Goal: Book appointment/travel/reservation

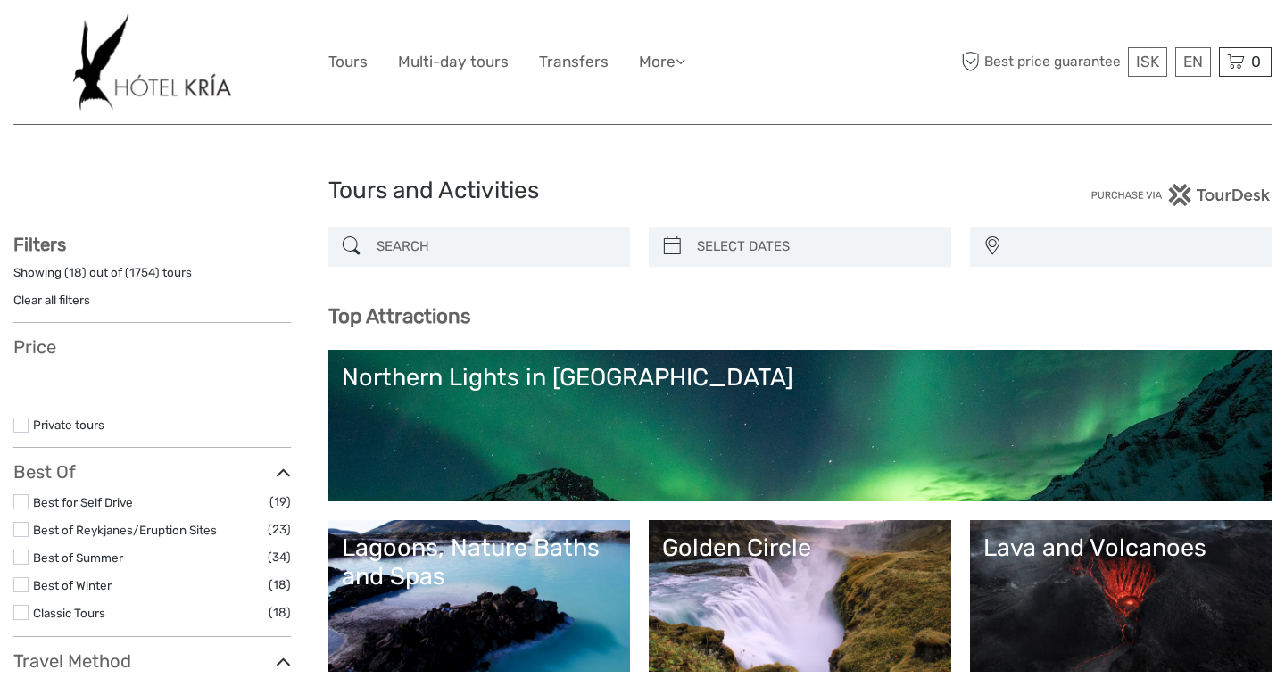
select select
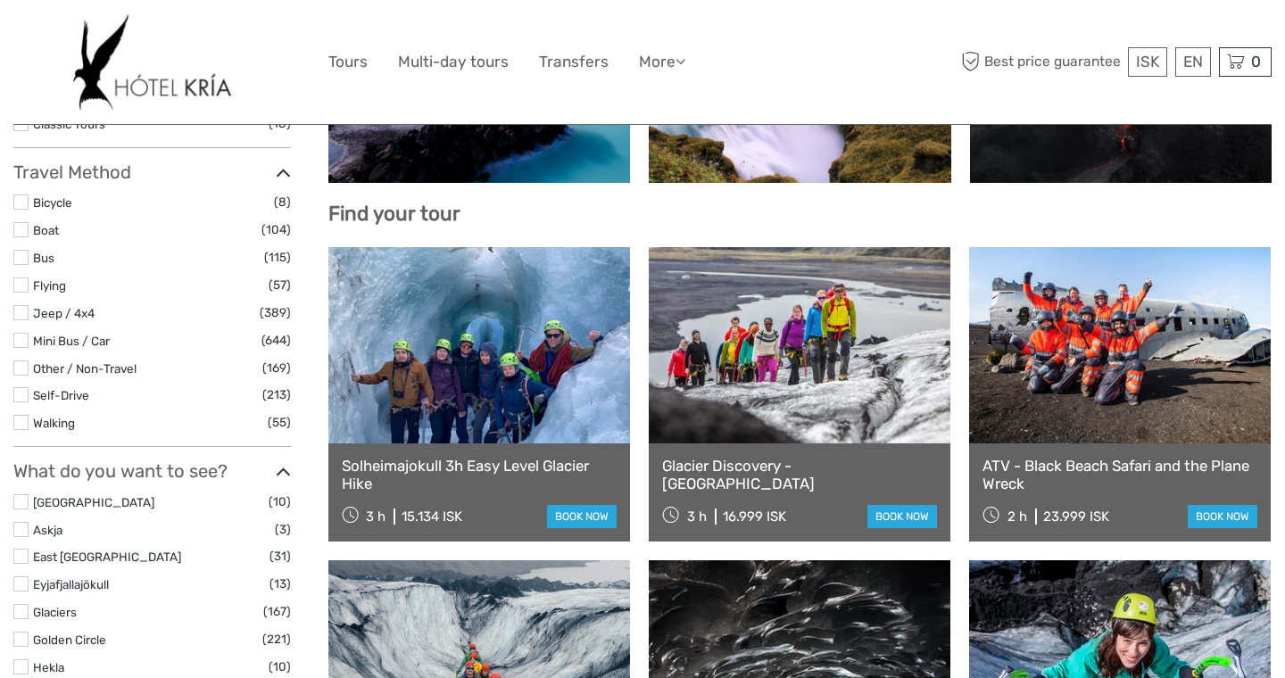
select select
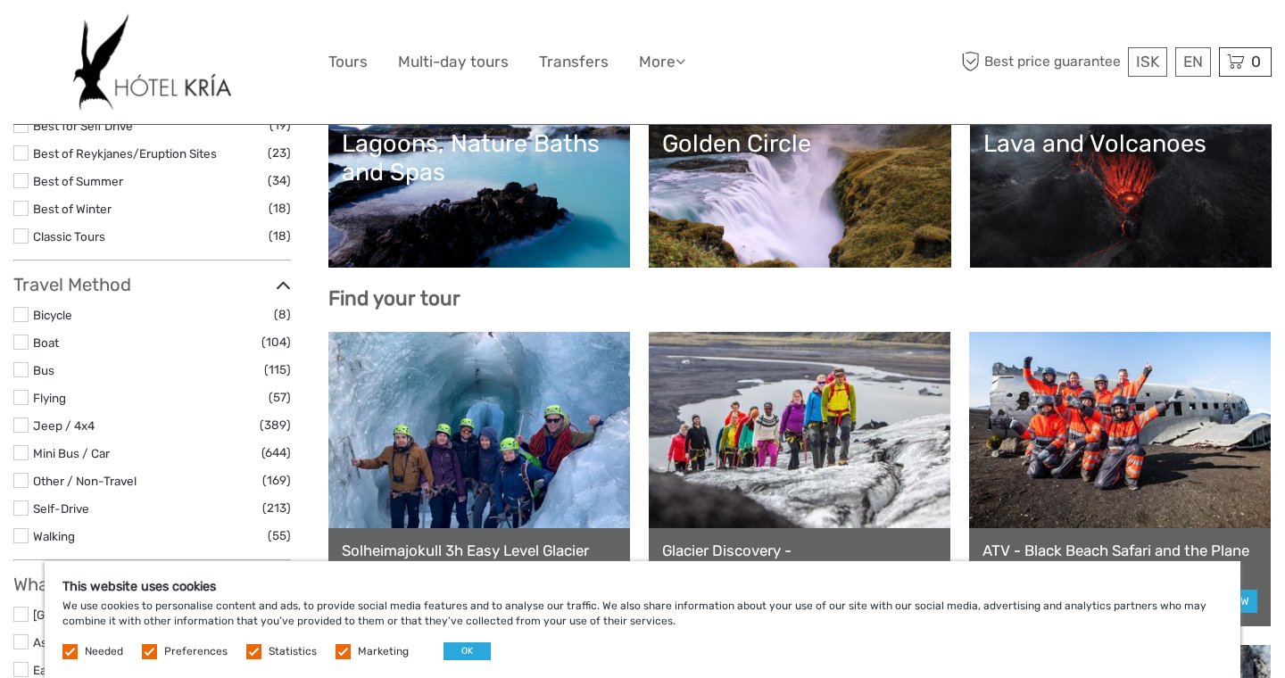
scroll to position [397, 0]
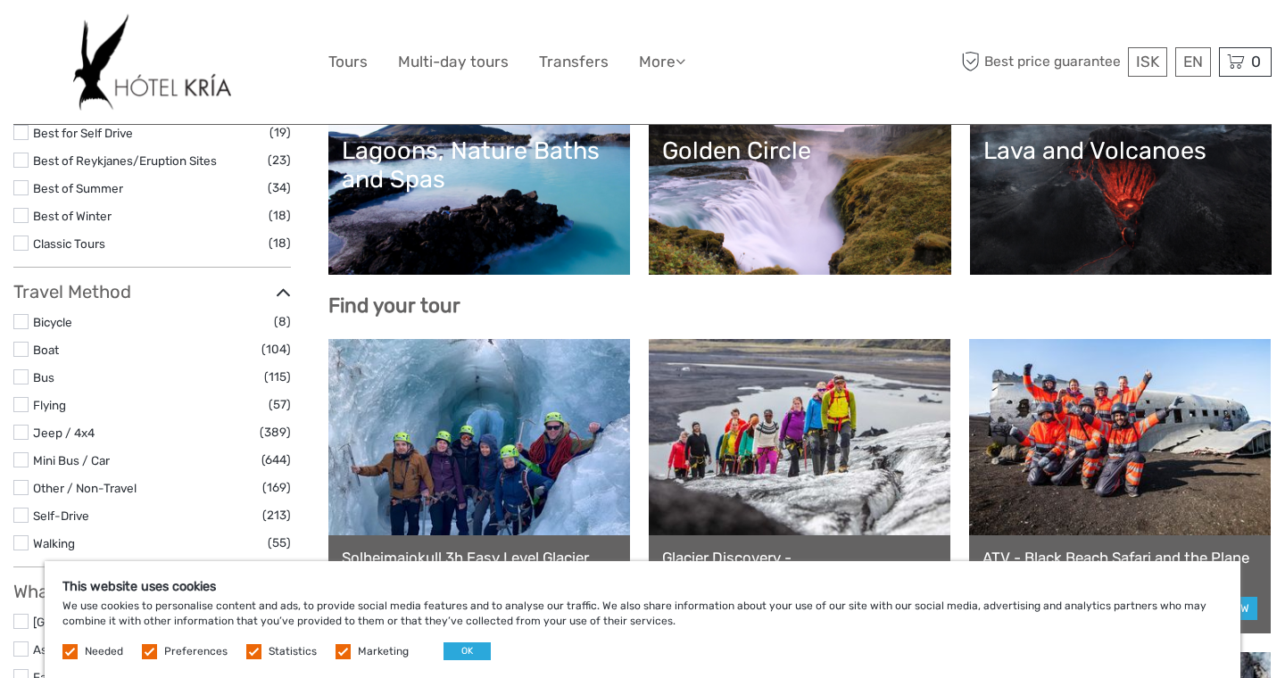
click at [638, 294] on h3 "Find your tour" at bounding box center [800, 306] width 944 height 24
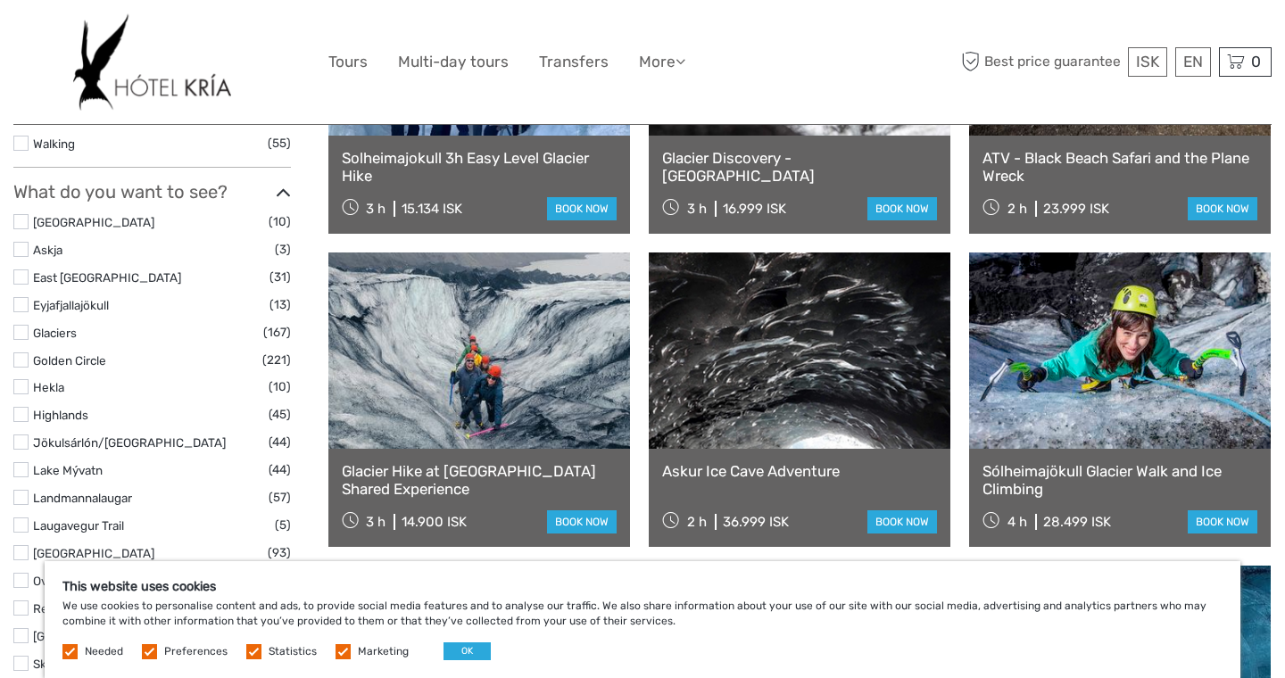
scroll to position [814, 0]
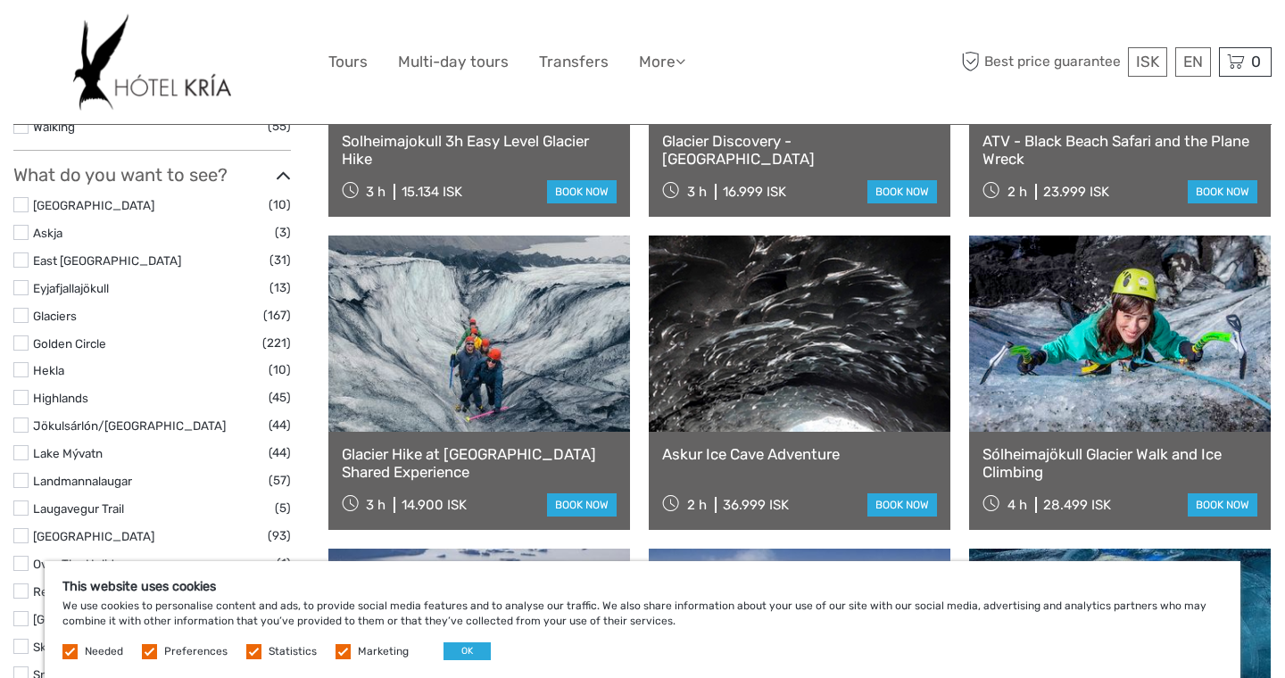
click at [49, 311] on link "Glaciers" at bounding box center [55, 316] width 44 height 14
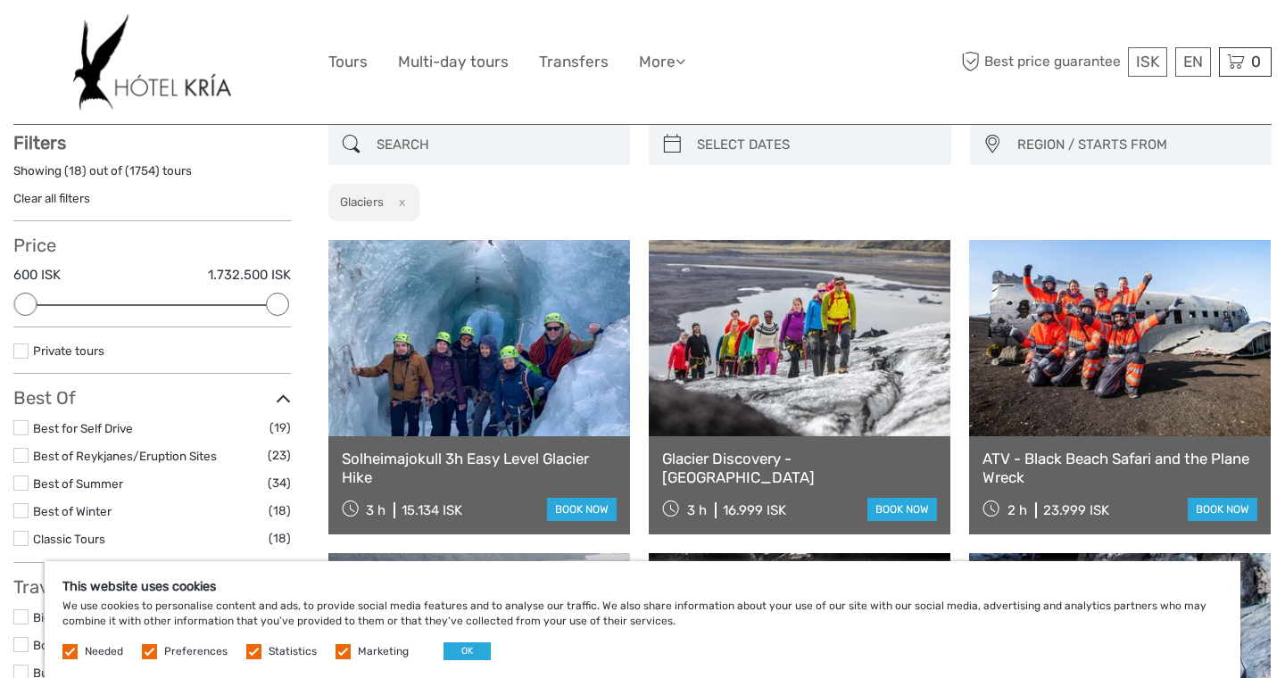
scroll to position [101, 0]
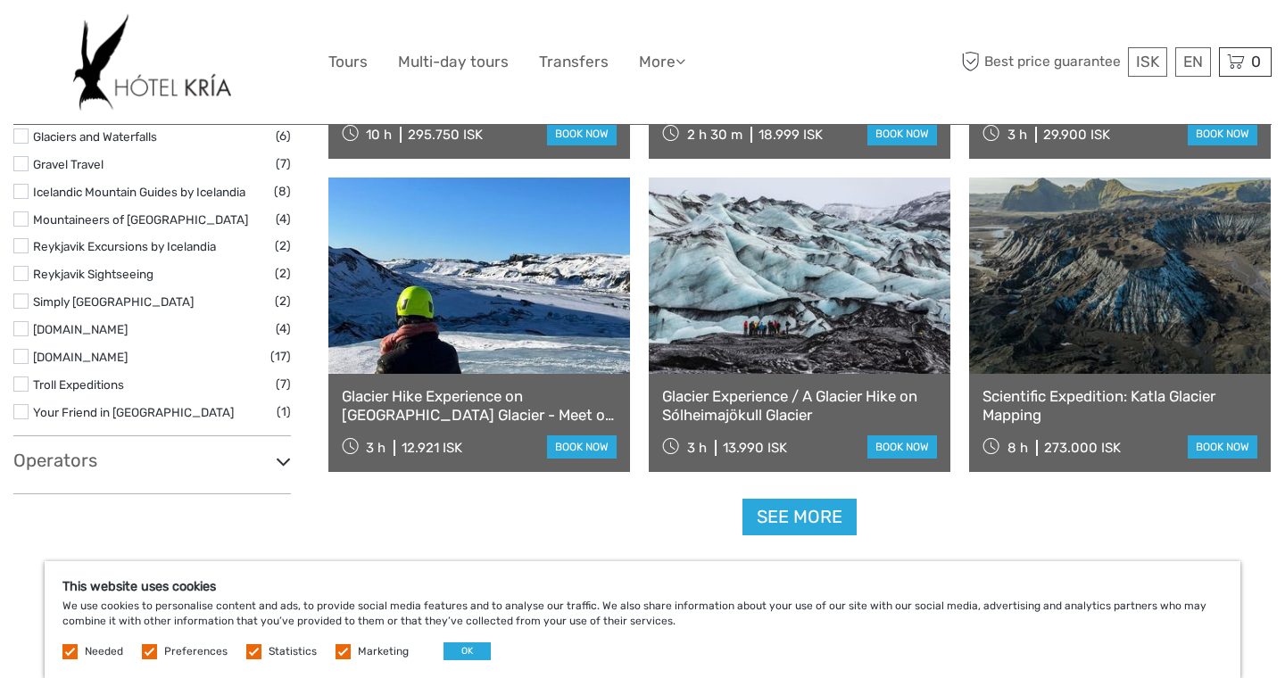
scroll to position [1731, 0]
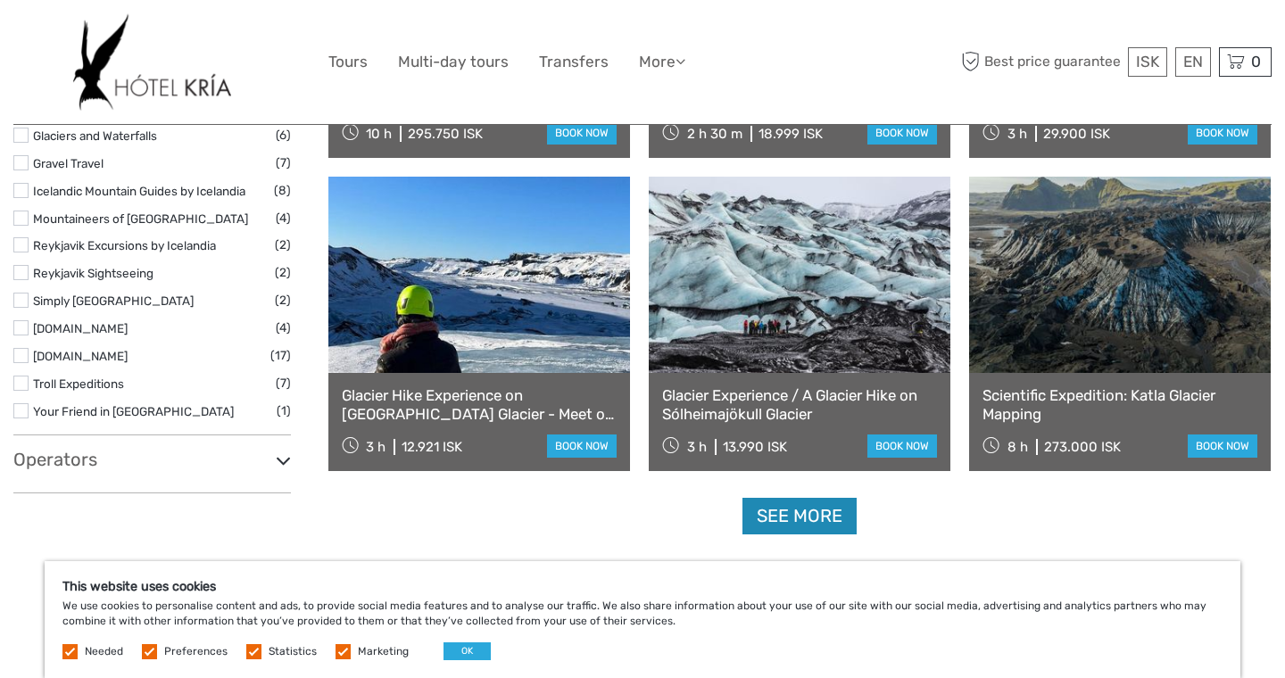
click at [769, 524] on link "See more" at bounding box center [800, 516] width 114 height 37
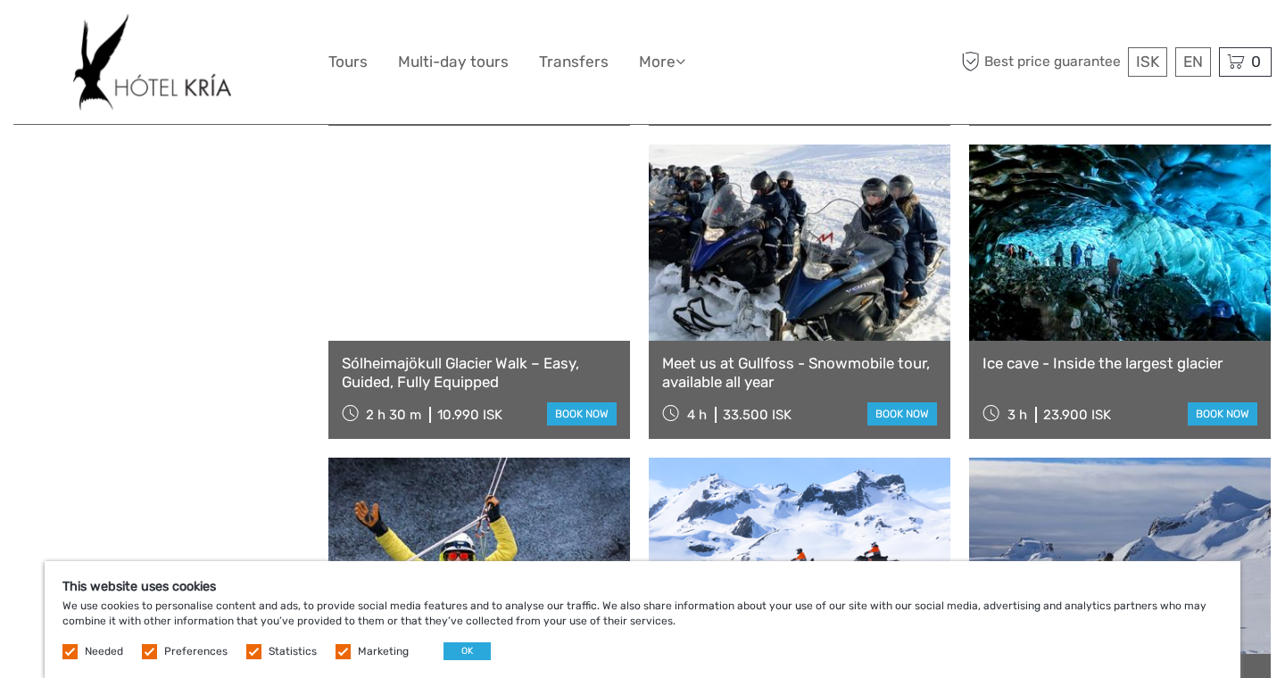
scroll to position [3333, 0]
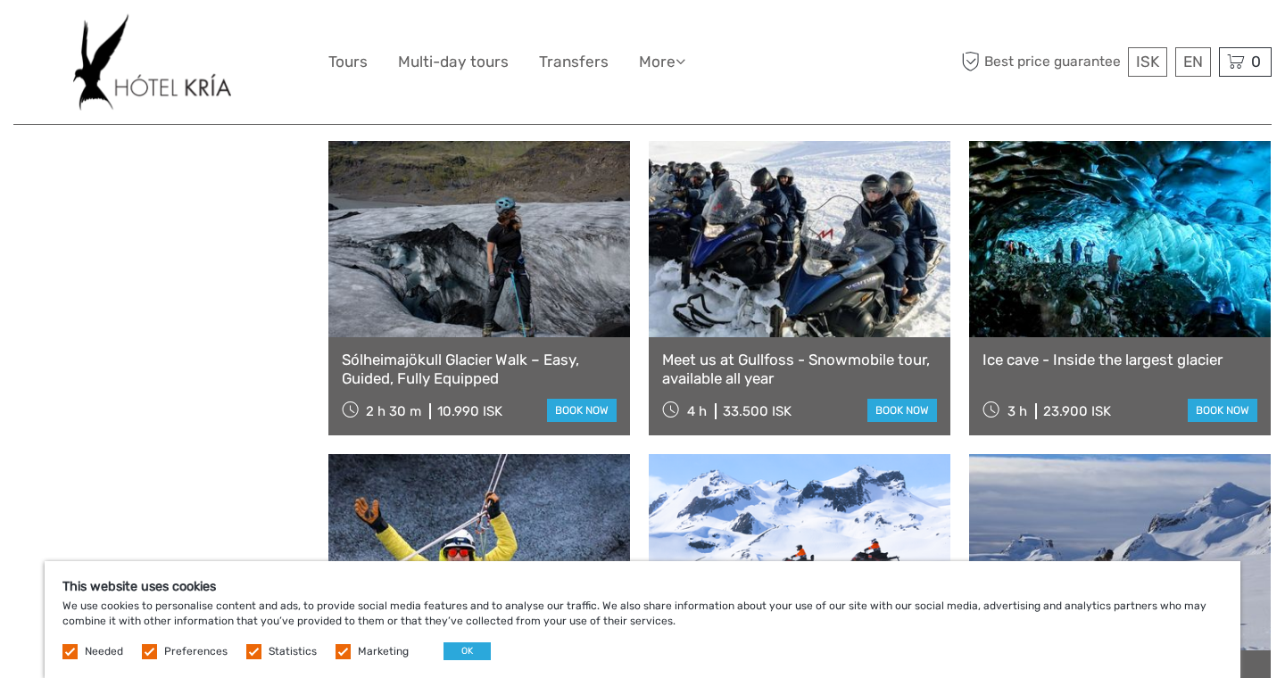
click at [1195, 348] on div "Ice cave - Inside the largest glacier 3 h 23.900 ISK book now" at bounding box center [1120, 386] width 302 height 98
click at [1189, 366] on link "Ice cave - Inside the largest glacier" at bounding box center [1120, 360] width 275 height 18
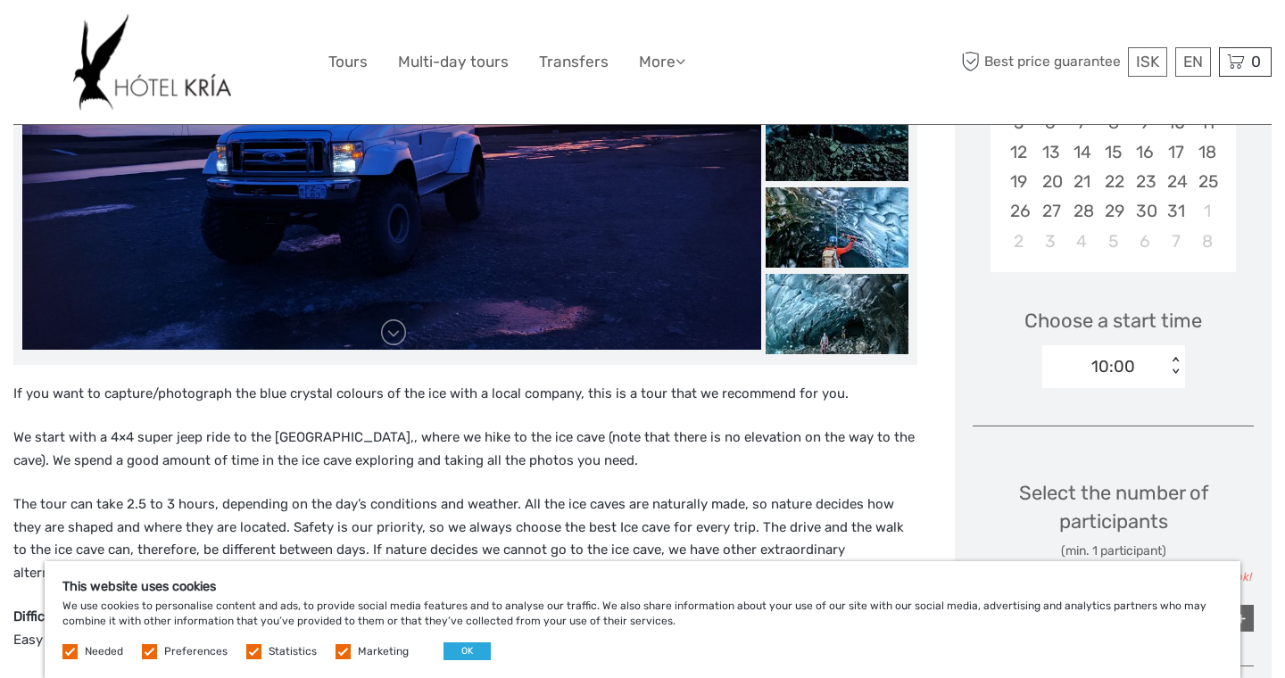
scroll to position [452, 0]
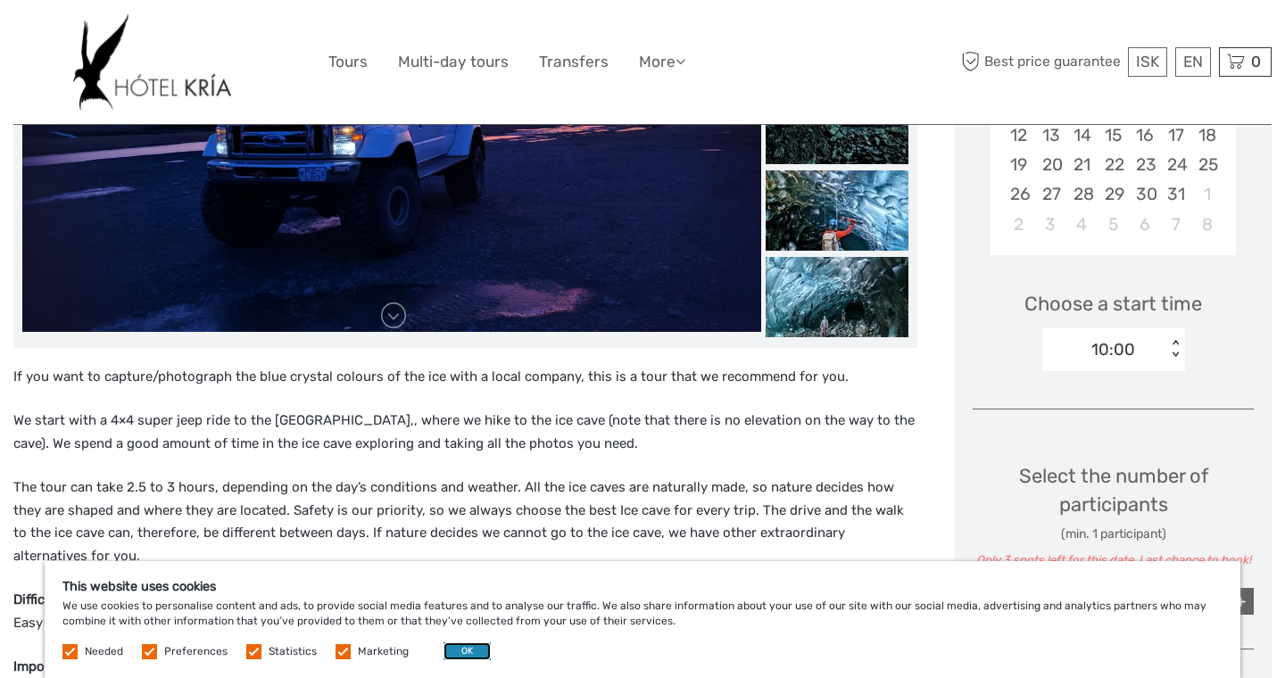
click at [449, 655] on button "OK" at bounding box center [467, 652] width 47 height 18
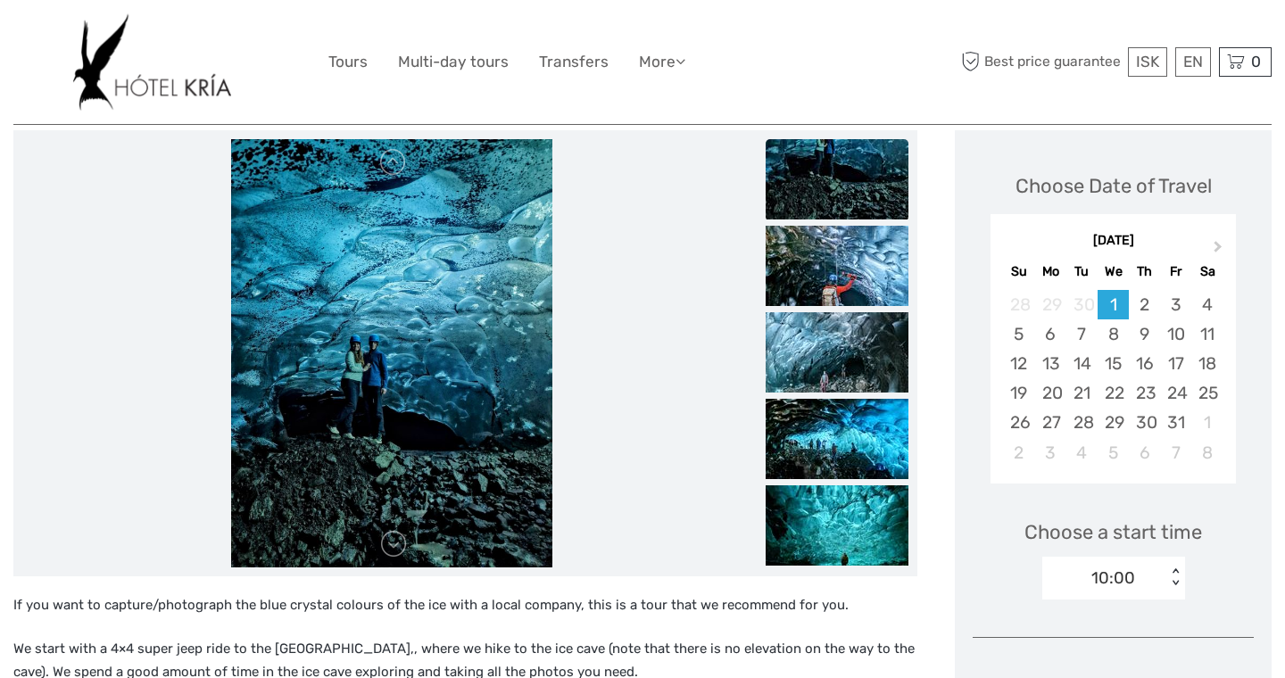
scroll to position [218, 0]
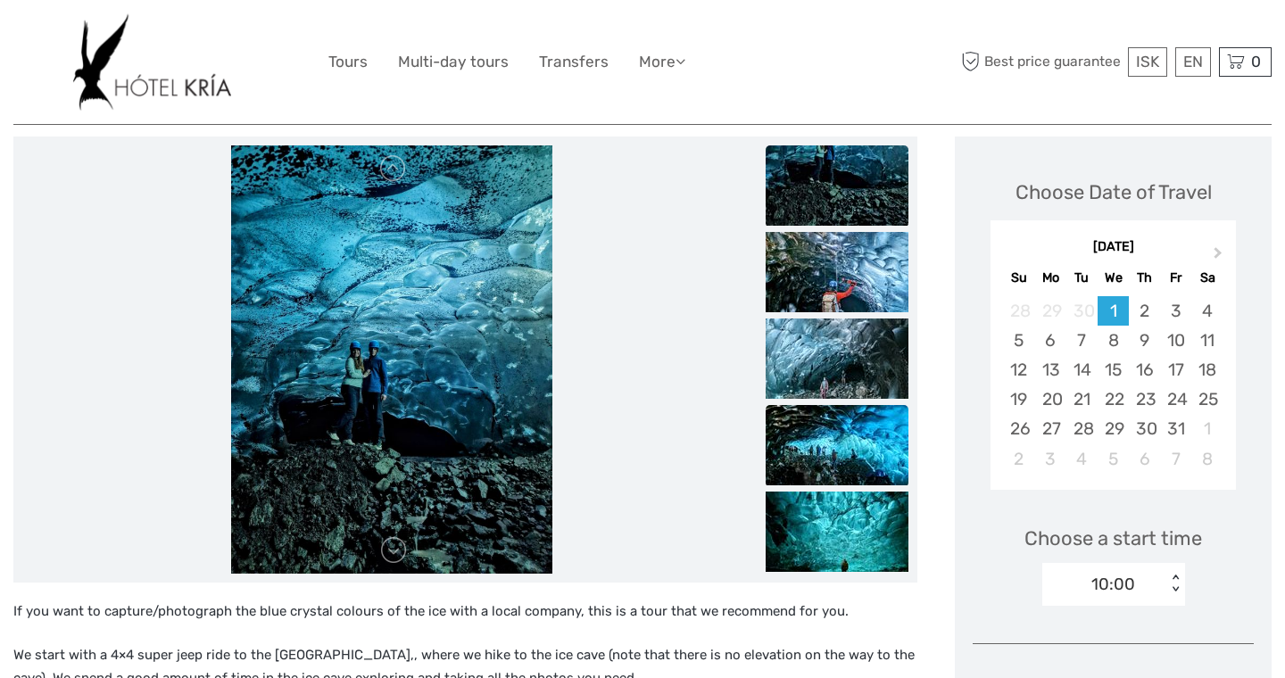
click at [861, 446] on img at bounding box center [837, 445] width 143 height 80
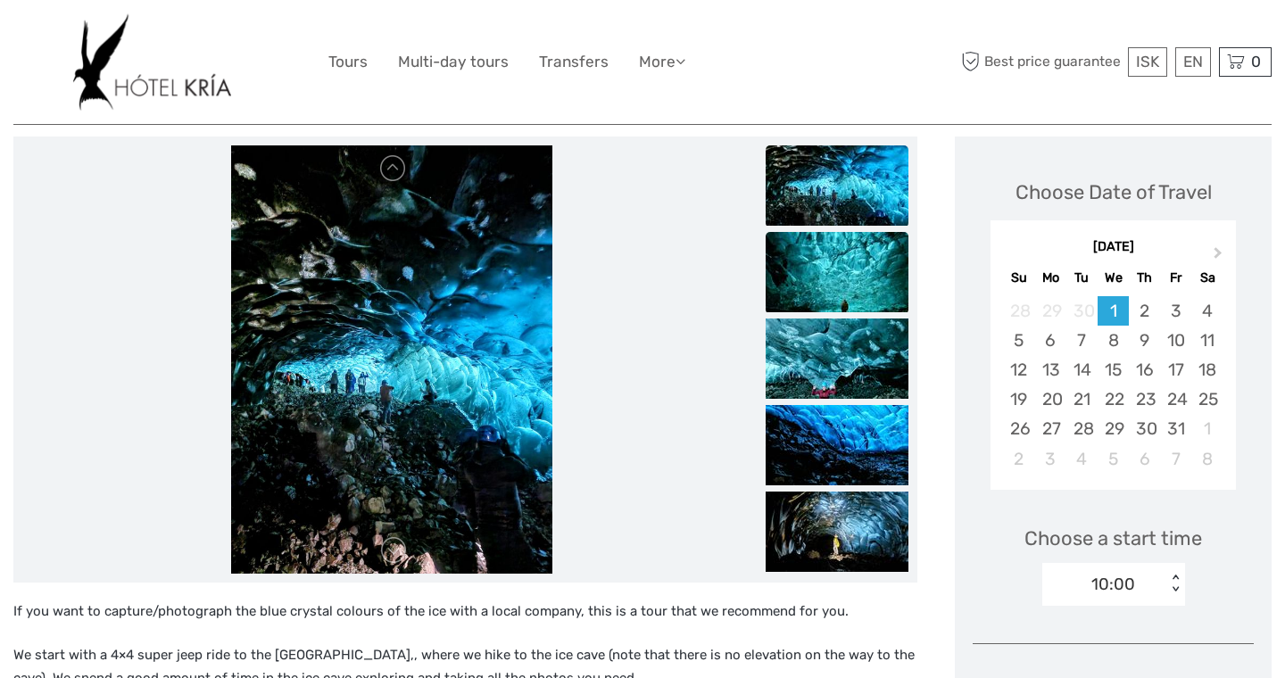
click at [866, 287] on img at bounding box center [837, 272] width 143 height 80
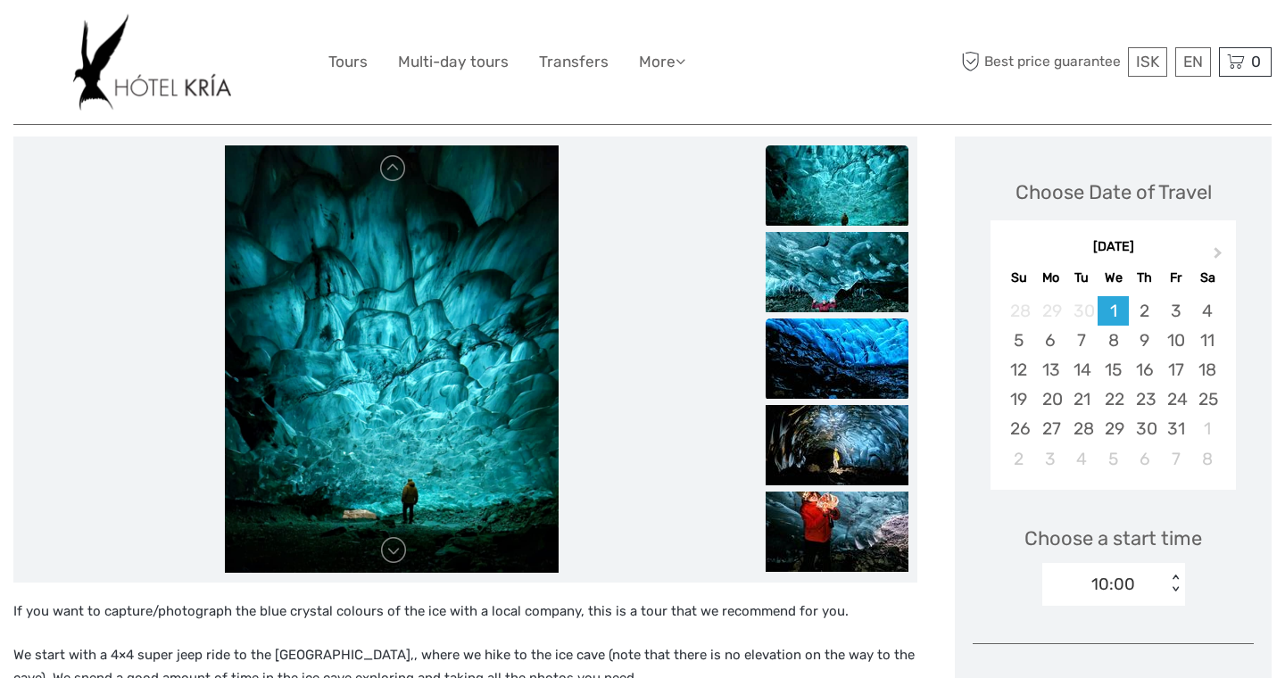
click at [852, 319] on img at bounding box center [837, 359] width 143 height 80
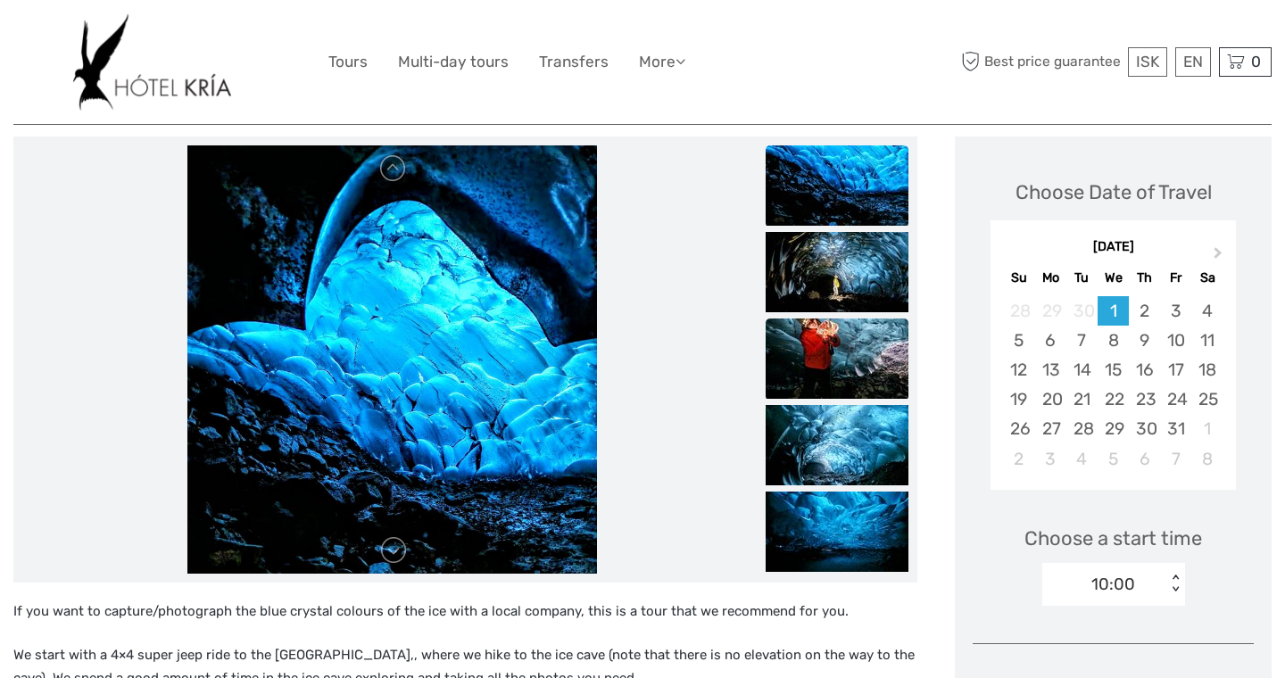
click at [845, 368] on img at bounding box center [837, 359] width 143 height 80
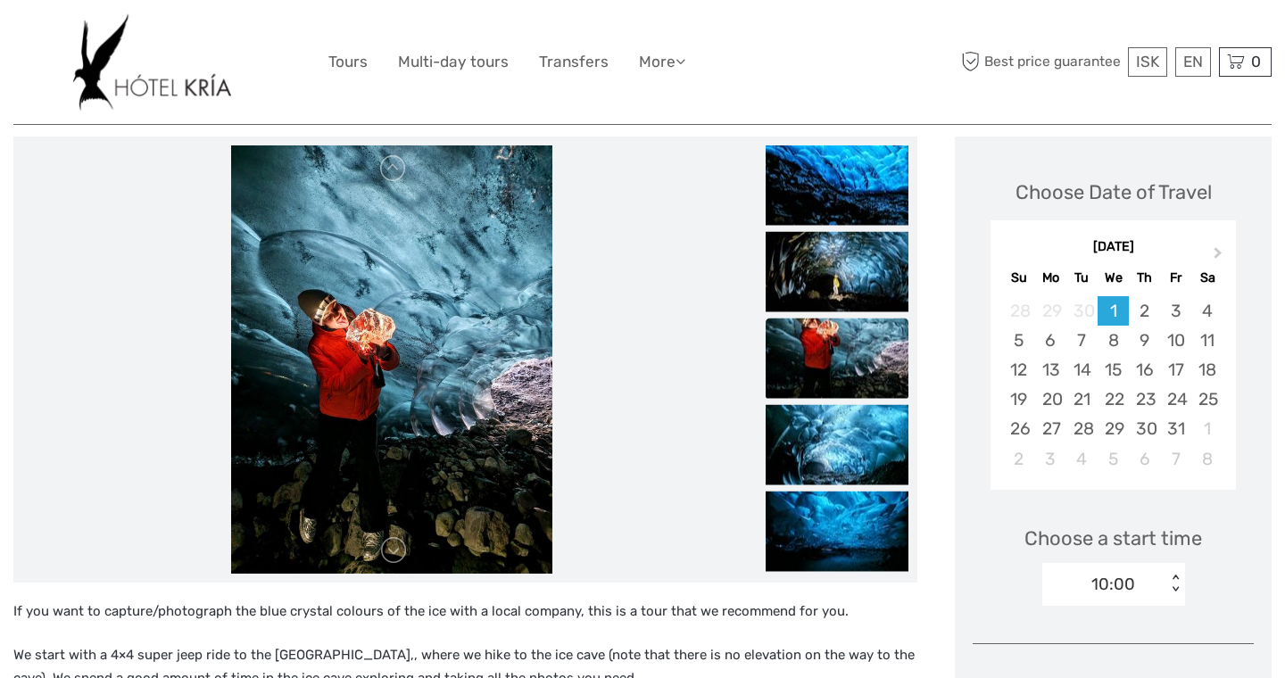
click at [838, 403] on ul at bounding box center [837, 15] width 143 height 1126
click at [838, 435] on img at bounding box center [837, 444] width 143 height 80
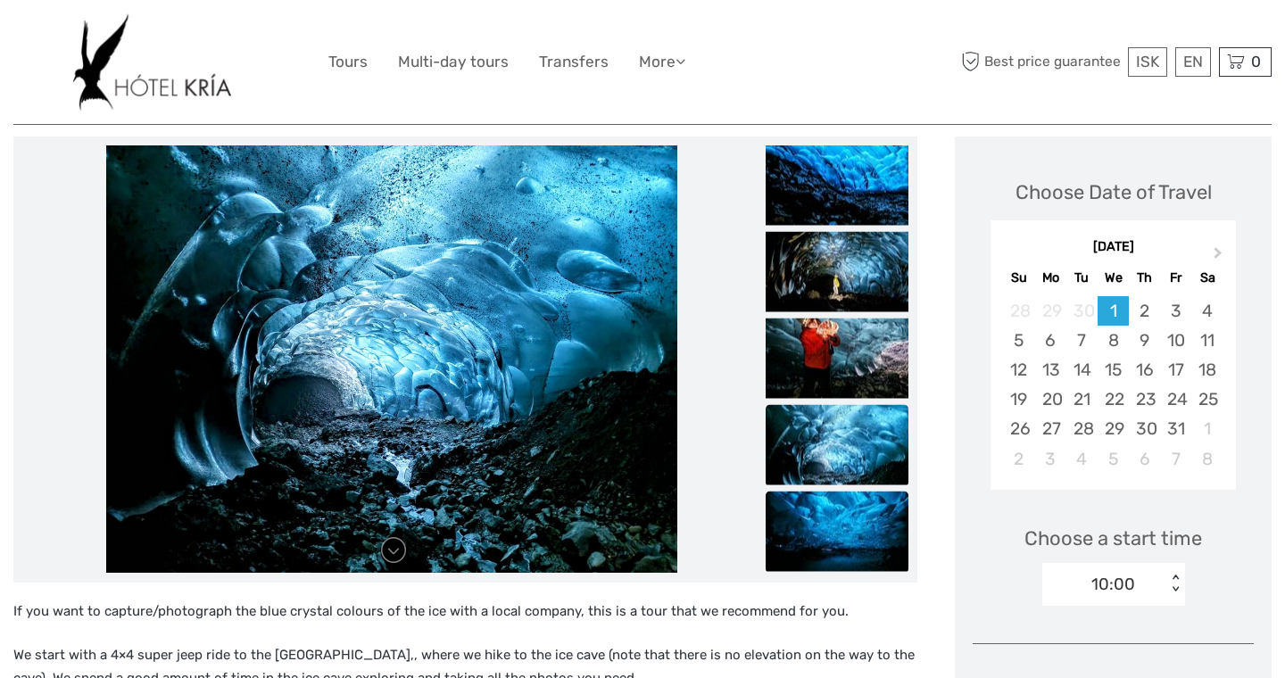
click at [835, 494] on img at bounding box center [837, 531] width 143 height 80
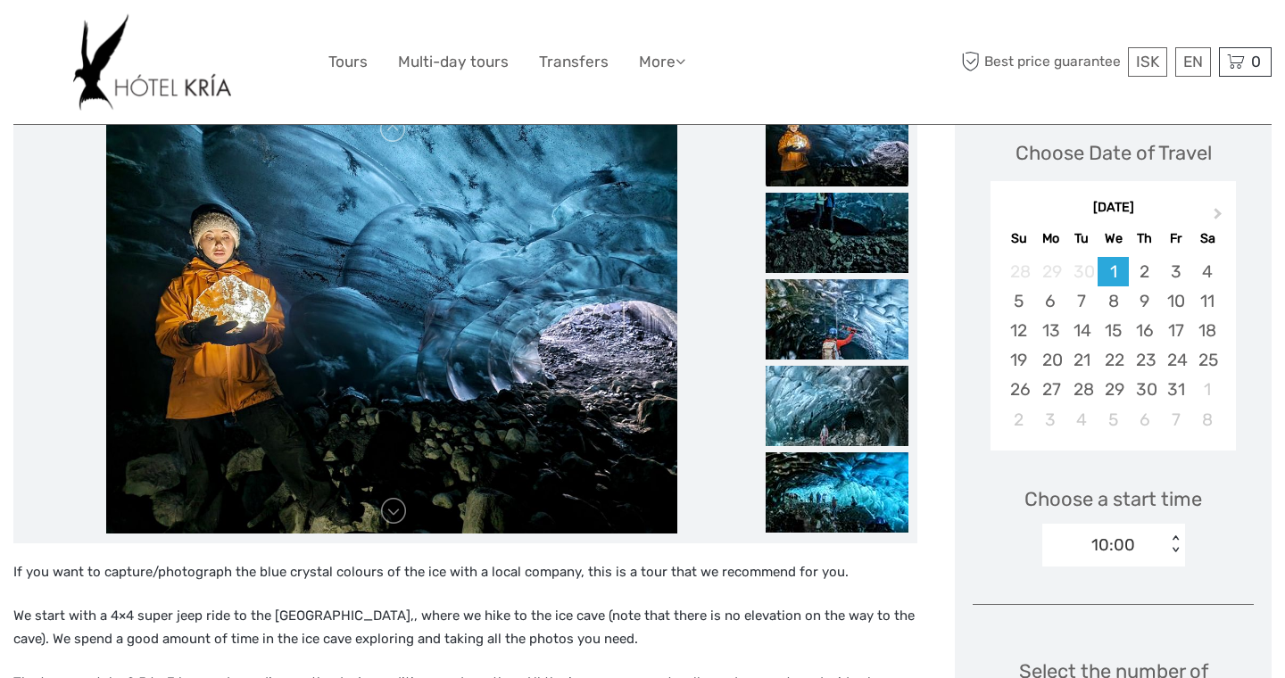
scroll to position [264, 0]
